Goal: Information Seeking & Learning: Check status

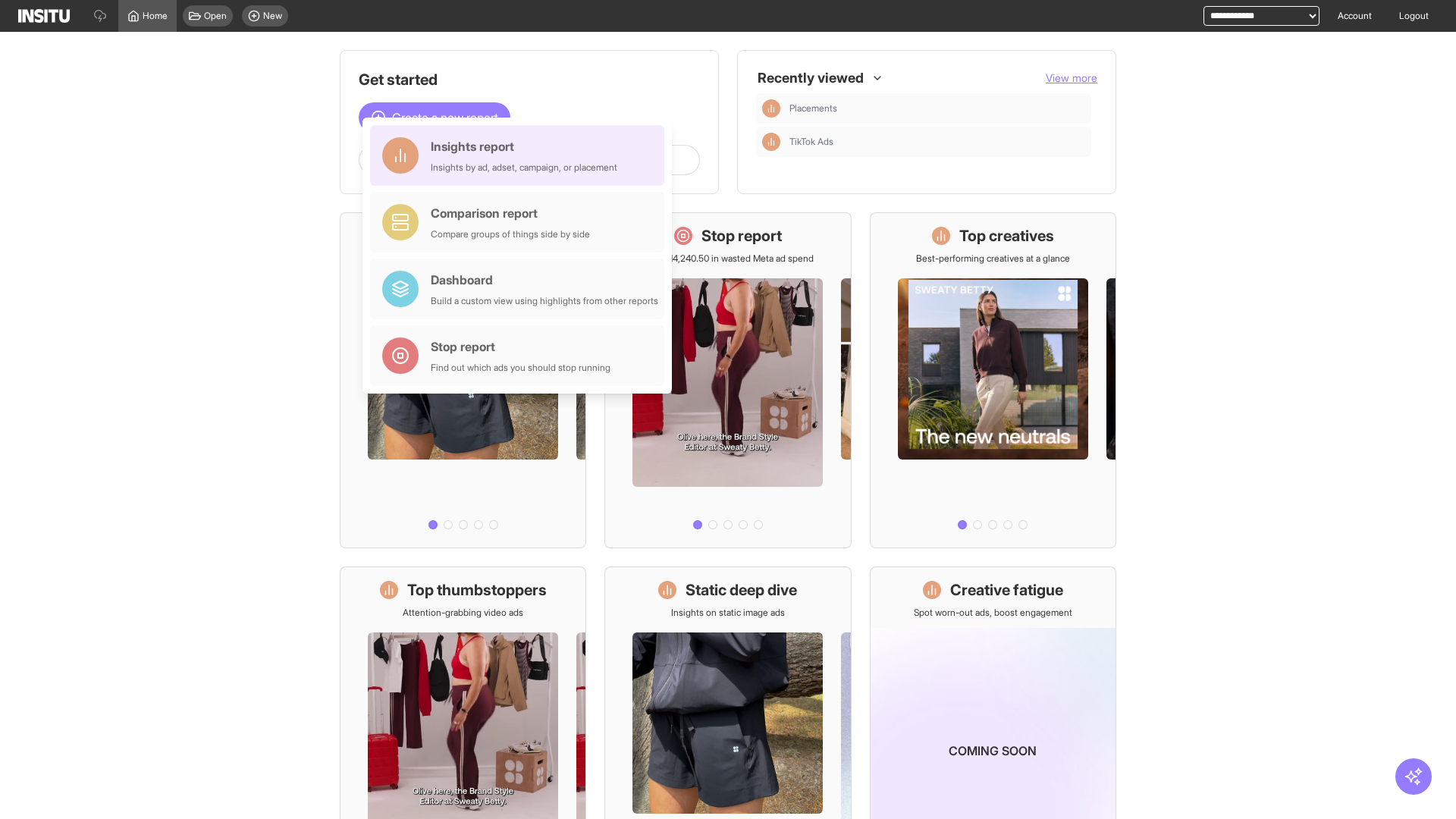
click at [521, 156] on div "Insights report Insights by ad, adset, campaign, or placement" at bounding box center [524, 155] width 186 height 36
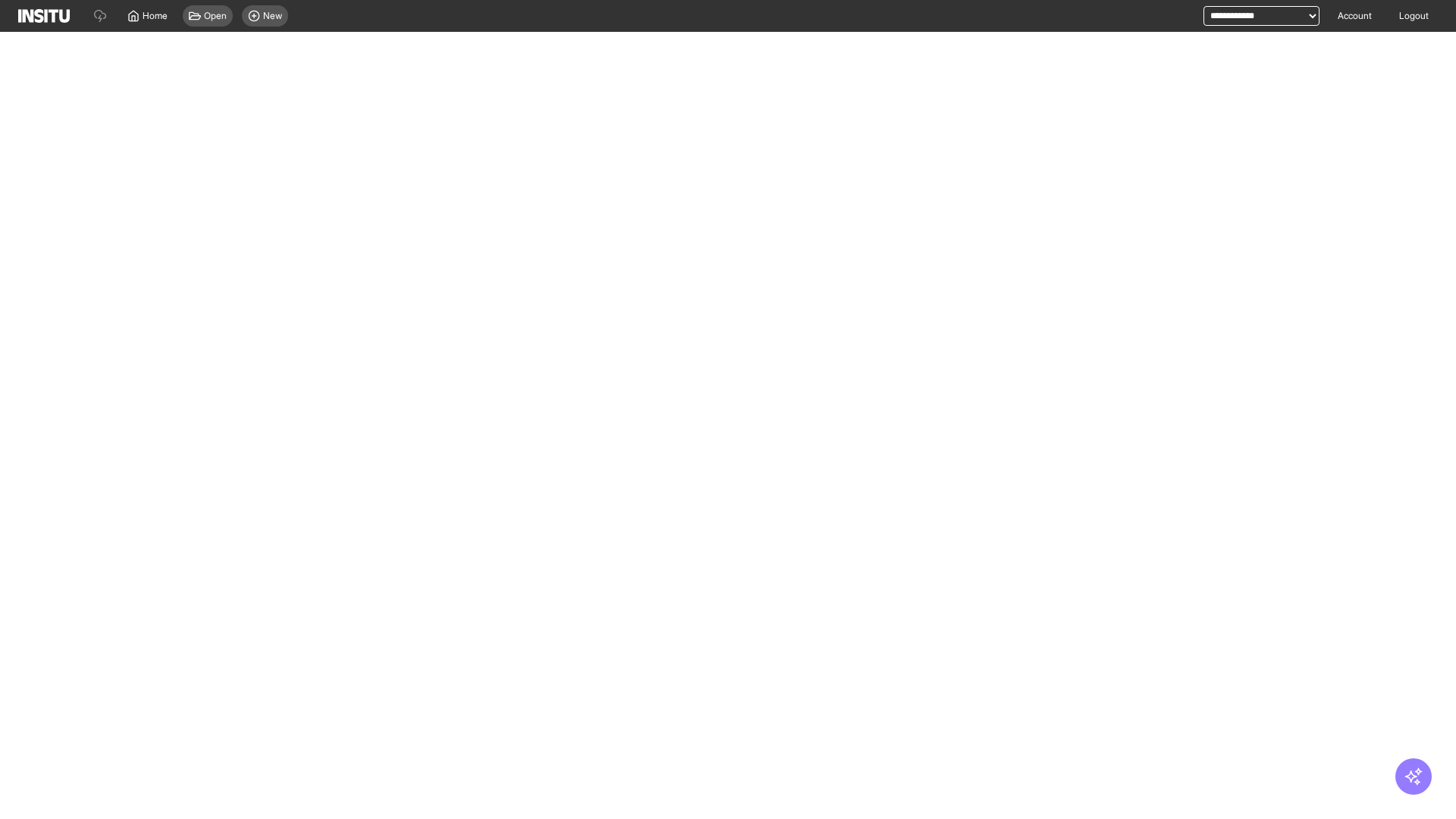
select select "**"
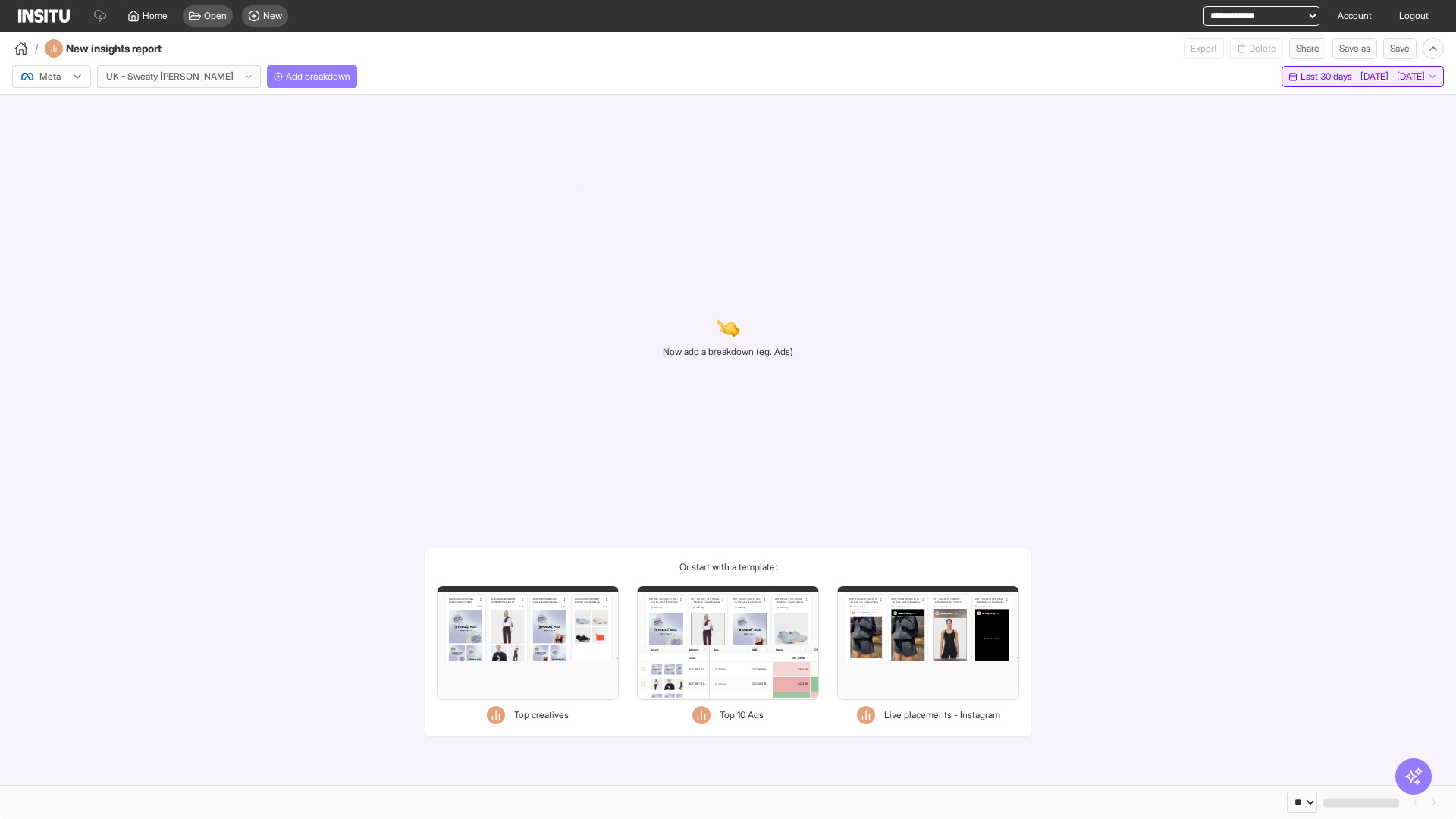
click at [1330, 76] on span "Last 30 days - [DATE] - [DATE]" at bounding box center [1363, 76] width 124 height 12
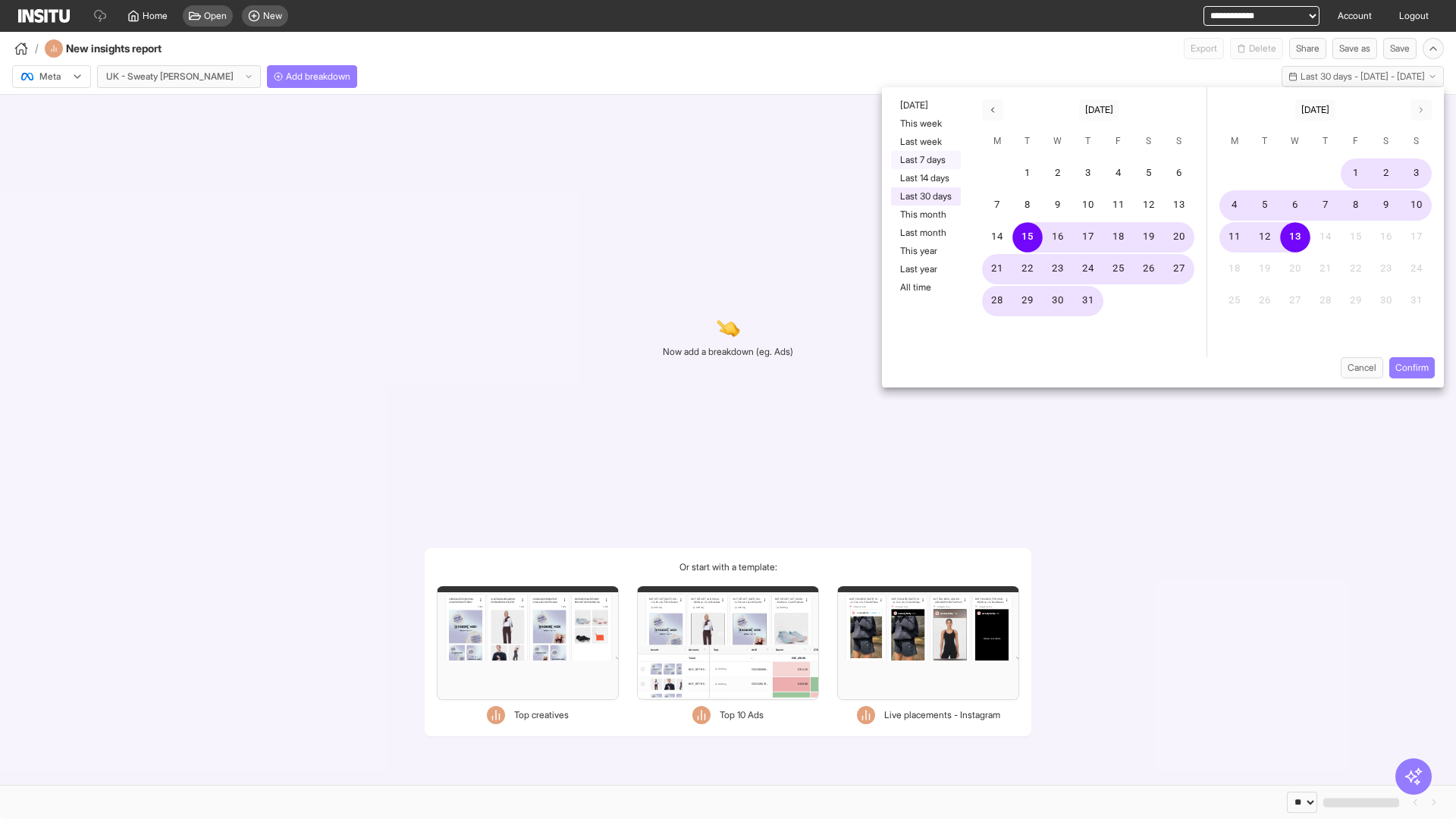
click at [924, 160] on button "Last 7 days" at bounding box center [926, 160] width 70 height 18
